Goal: Check status: Check status

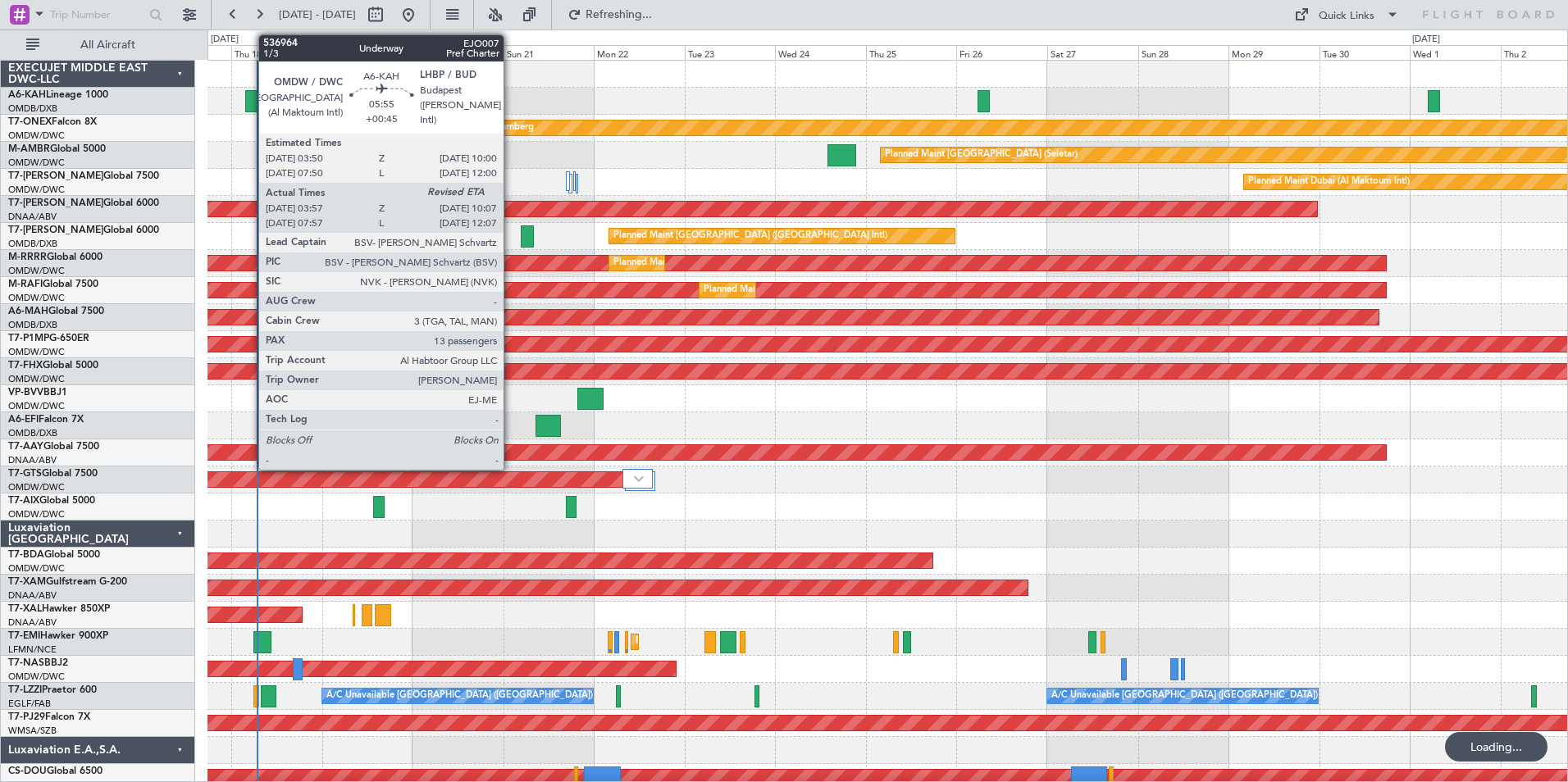
click at [250, 94] on div at bounding box center [257, 100] width 24 height 22
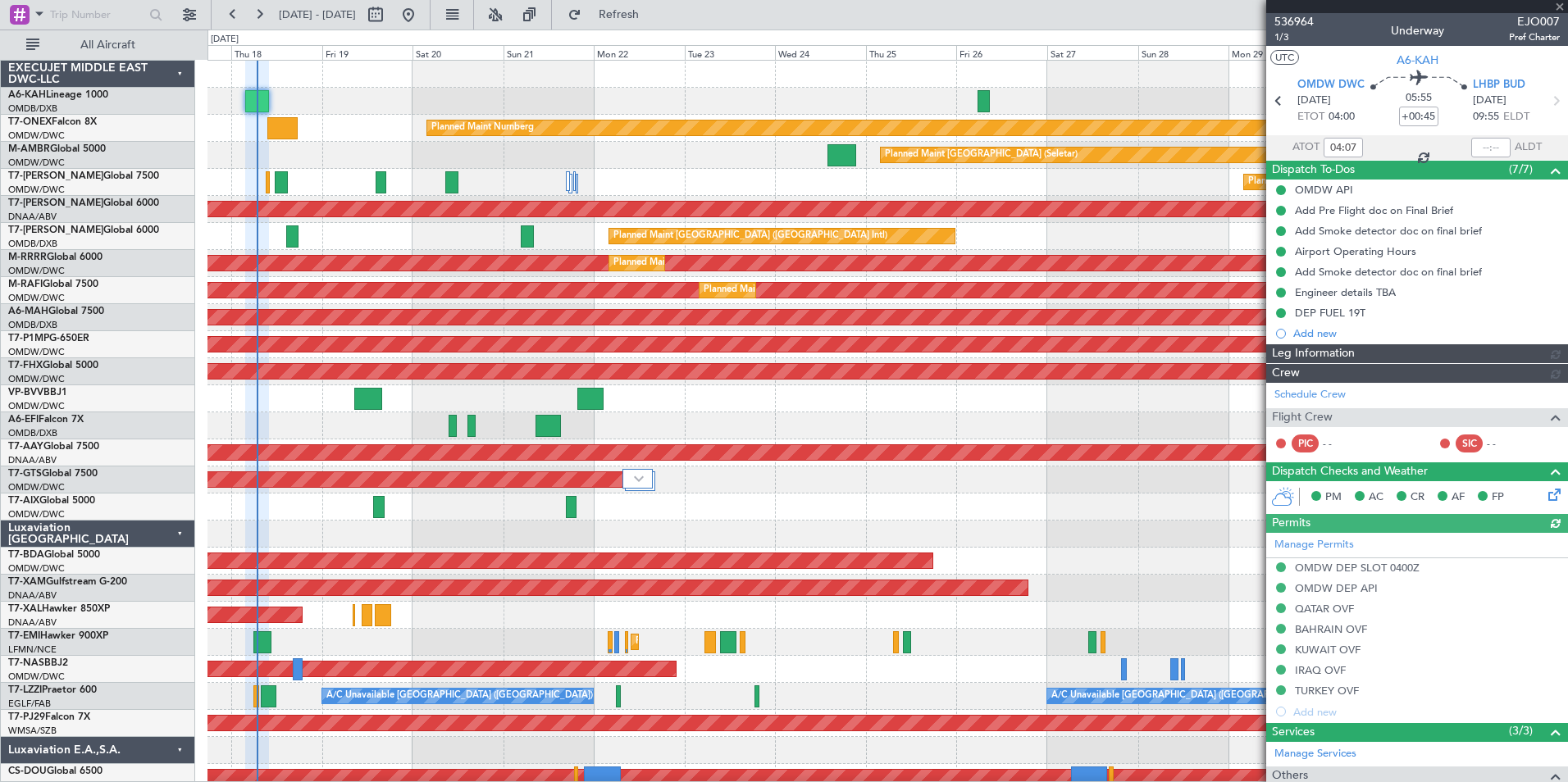
type input "[PERSON_NAME] (ANI)"
type input "7304"
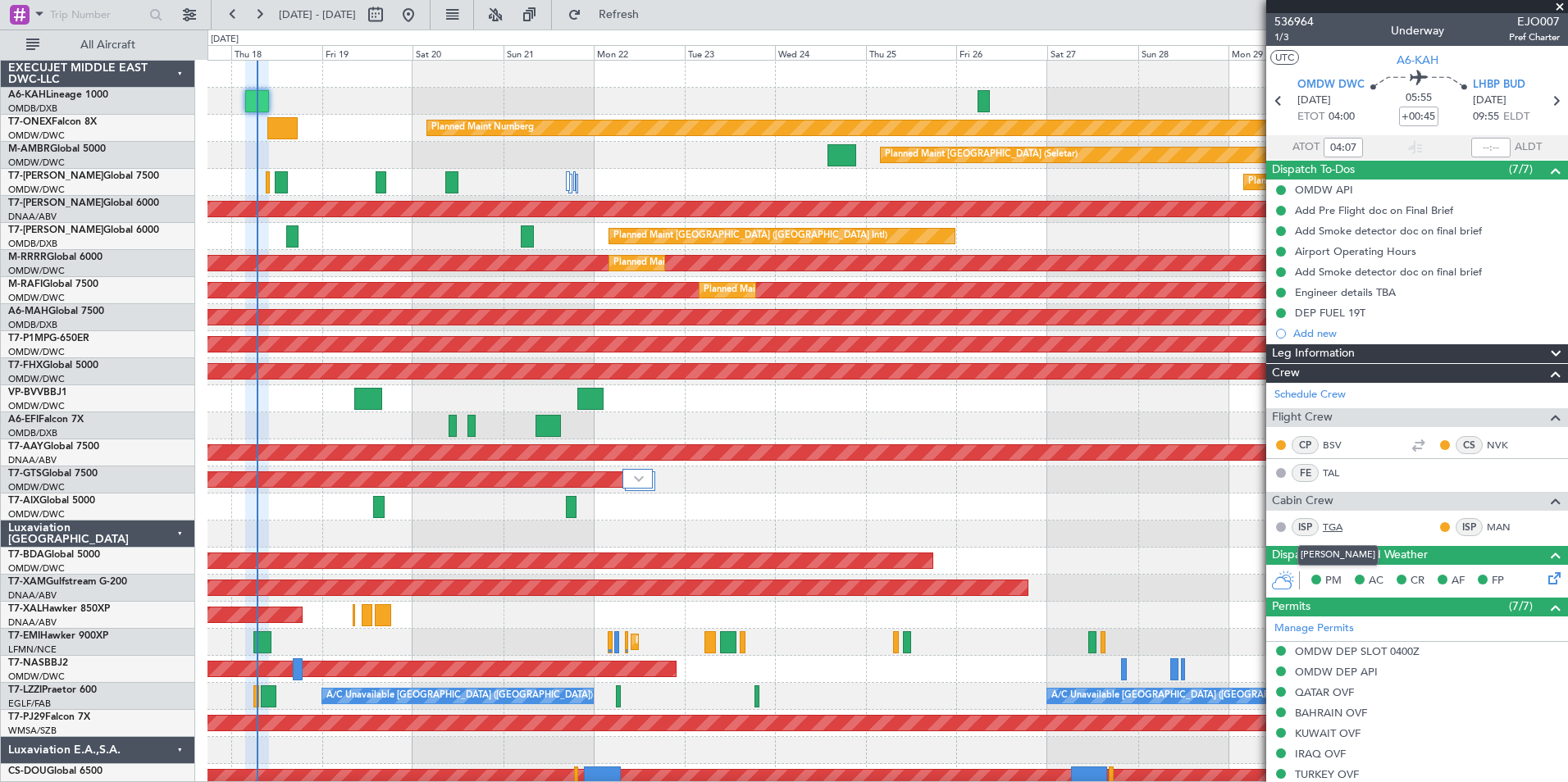
click at [1337, 525] on link "TGA" at bounding box center [1340, 527] width 37 height 15
type input "[PERSON_NAME] (ANI)"
type input "7304"
type input "[PERSON_NAME] (ANI)"
type input "7304"
